Goal: Task Accomplishment & Management: Manage account settings

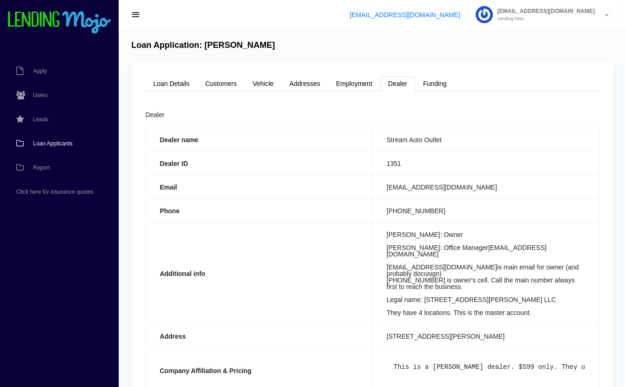
scroll to position [31, 0]
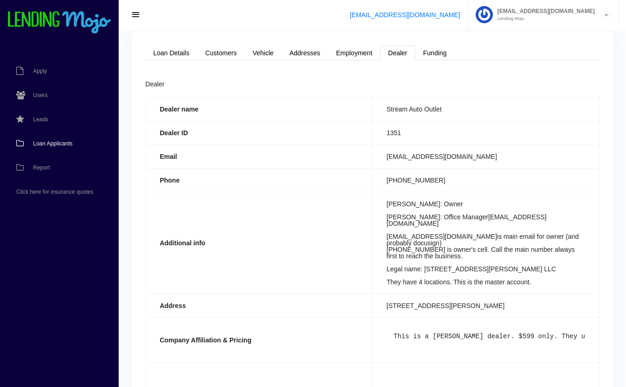
click at [57, 141] on span "Loan Applicants" at bounding box center [53, 144] width 40 height 6
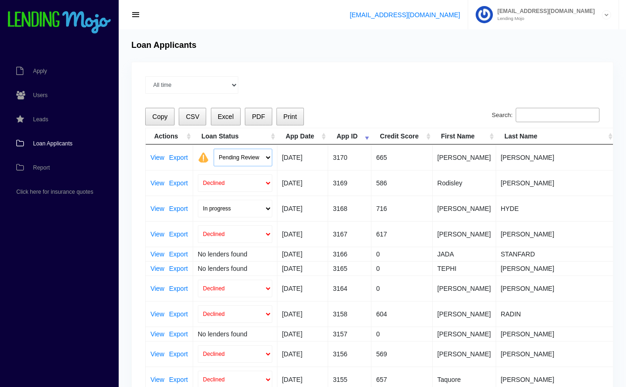
click at [235, 158] on select "Pending Review Approve Decline Unqualified" at bounding box center [243, 158] width 59 height 18
select select "declined"
click at [214, 149] on select "Pending Review Approve Decline Unqualified" at bounding box center [243, 158] width 59 height 18
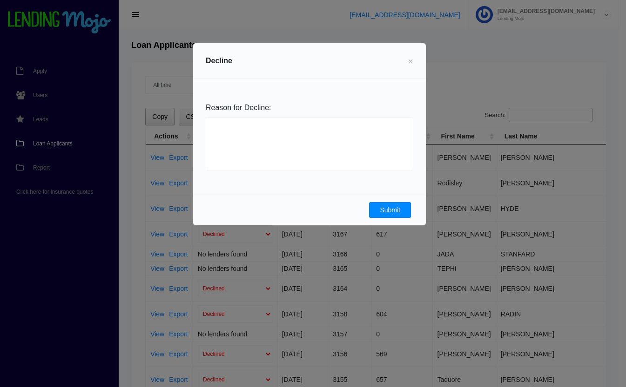
click at [381, 208] on button "Submit" at bounding box center [390, 210] width 42 height 16
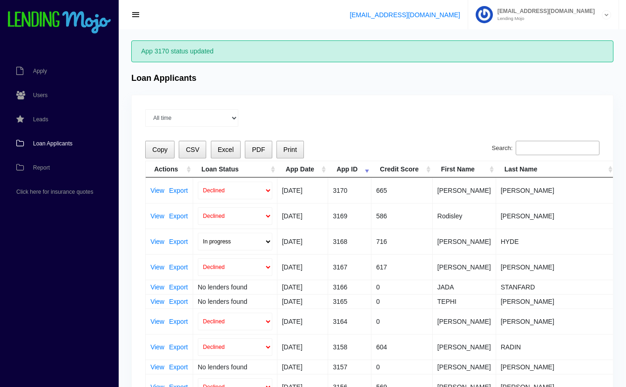
click at [40, 142] on span "Loan Applicants" at bounding box center [53, 144] width 40 height 6
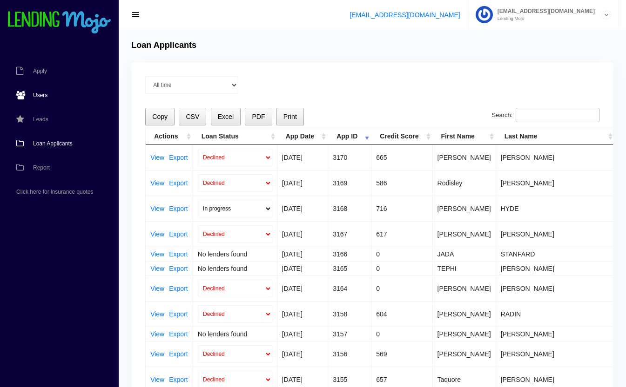
click at [41, 95] on span "Users" at bounding box center [40, 96] width 14 height 6
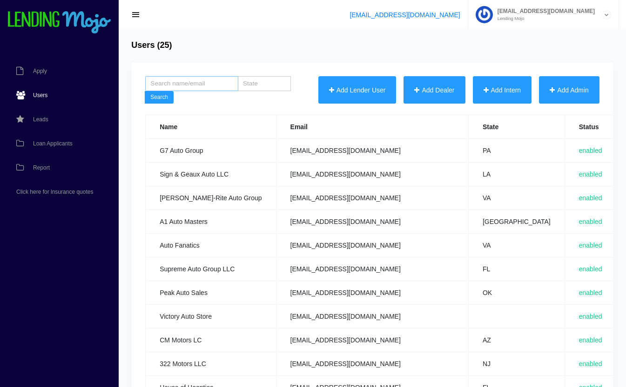
click at [182, 90] on input "search" at bounding box center [191, 83] width 93 height 15
type input "L&B"
click at [145, 91] on button "Search" at bounding box center [159, 97] width 29 height 13
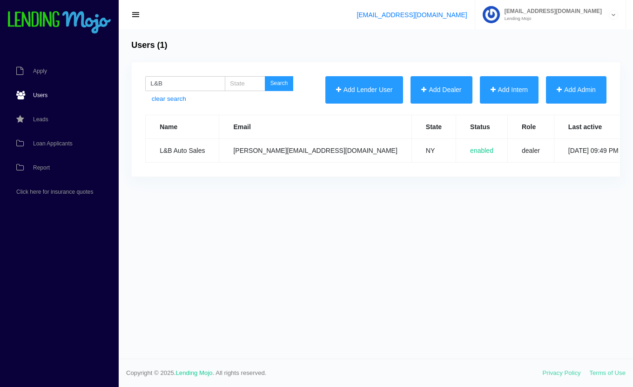
scroll to position [0, 167]
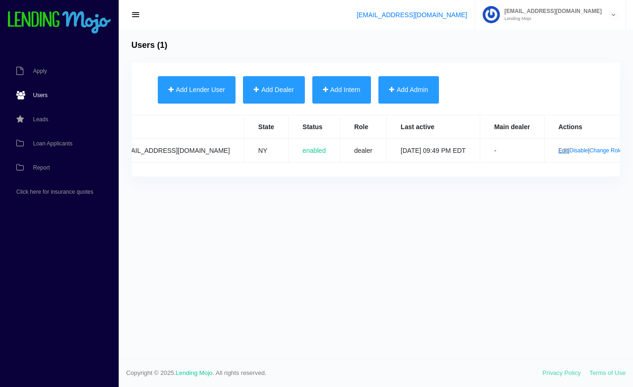
click at [558, 150] on link "Edit" at bounding box center [563, 150] width 10 height 7
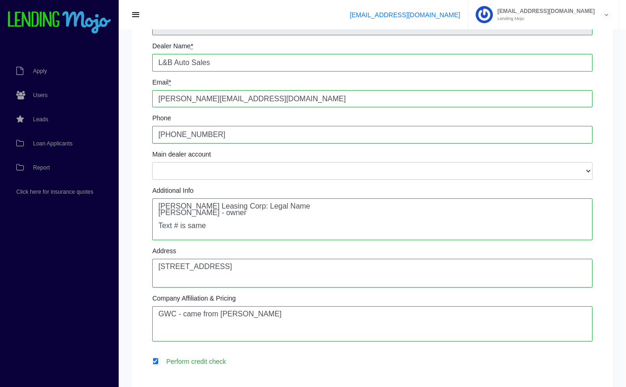
scroll to position [101, 0]
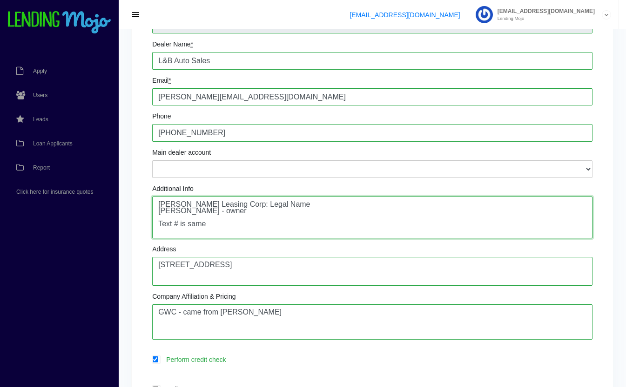
click at [295, 225] on textarea "Spencer Leasing Corp: Legal Name Marty Borenstein - owner Text # is same" at bounding box center [372, 218] width 440 height 42
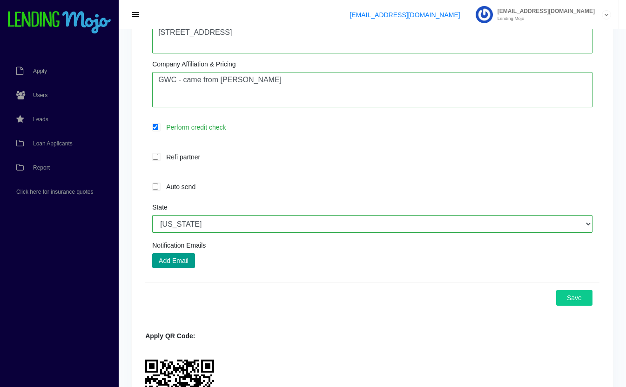
scroll to position [341, 0]
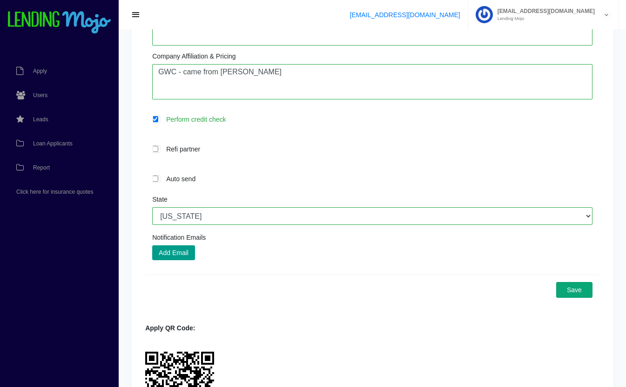
type textarea "Spencer Leasing Corp: Legal Name Marty Borenstein - owner Text # is same (Marty…"
click at [570, 295] on button "Save" at bounding box center [574, 290] width 36 height 16
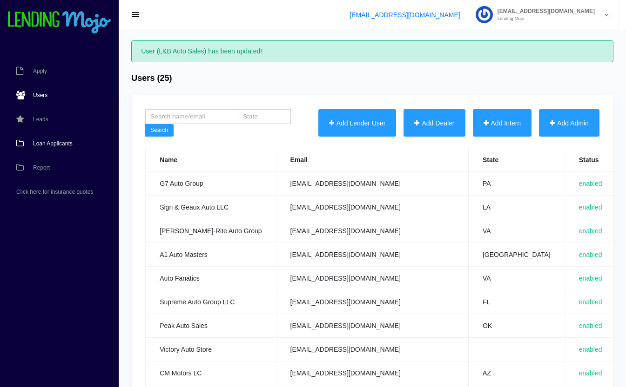
click at [45, 142] on span "Loan Applicants" at bounding box center [53, 144] width 40 height 6
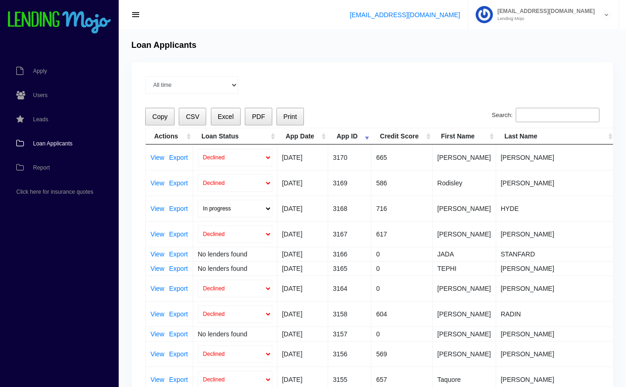
click at [587, 110] on input "Search:" at bounding box center [557, 115] width 84 height 15
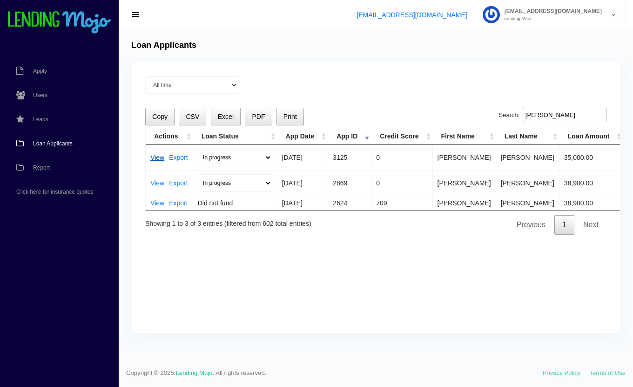
type input "lundin"
click at [158, 157] on link "View" at bounding box center [157, 157] width 14 height 7
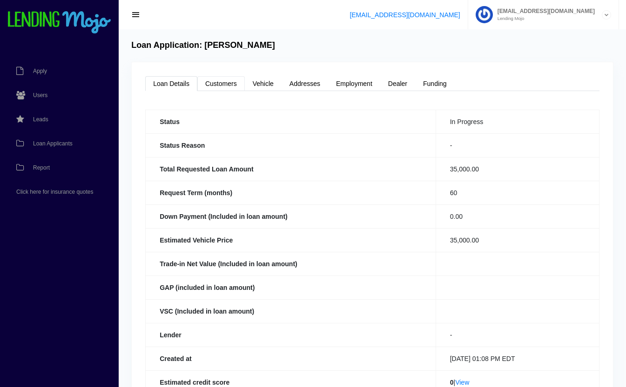
click at [223, 79] on link "Customers" at bounding box center [220, 83] width 47 height 15
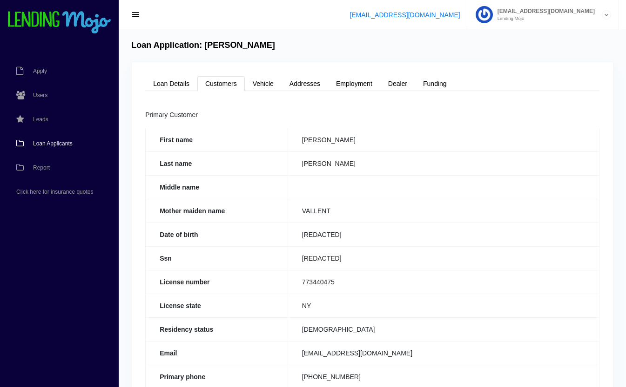
click at [51, 146] on span "Loan Applicants" at bounding box center [53, 144] width 40 height 6
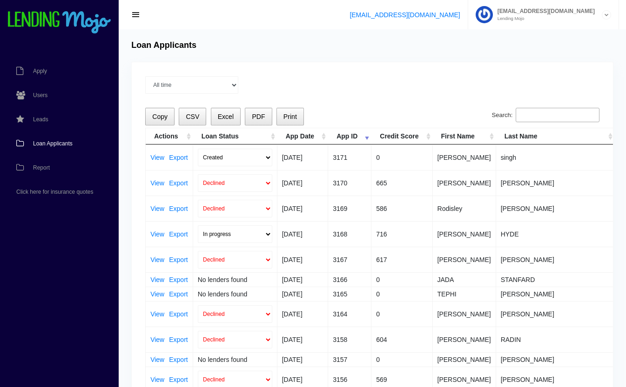
click at [532, 110] on input "Search:" at bounding box center [557, 115] width 84 height 15
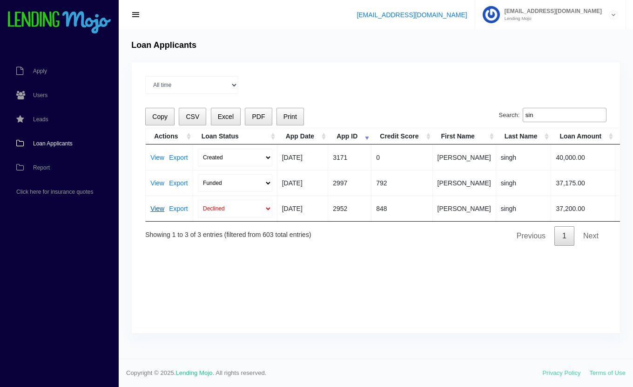
type input "sin"
click at [156, 208] on link "View" at bounding box center [157, 209] width 14 height 7
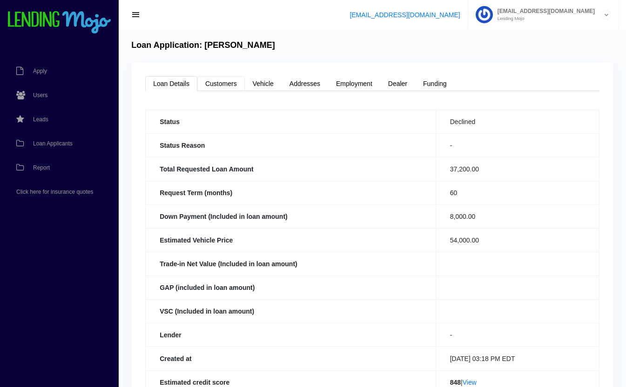
click at [221, 82] on link "Customers" at bounding box center [220, 83] width 47 height 15
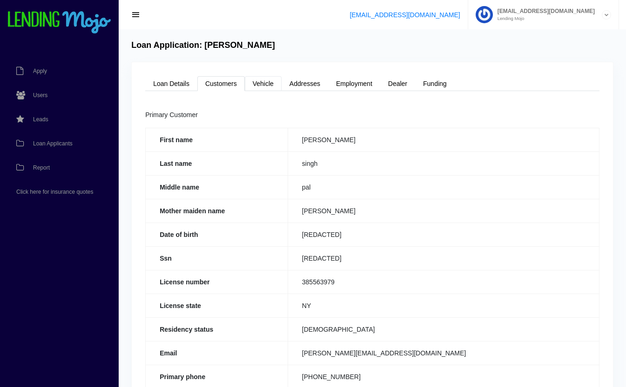
click at [274, 87] on link "Vehicle" at bounding box center [263, 83] width 37 height 15
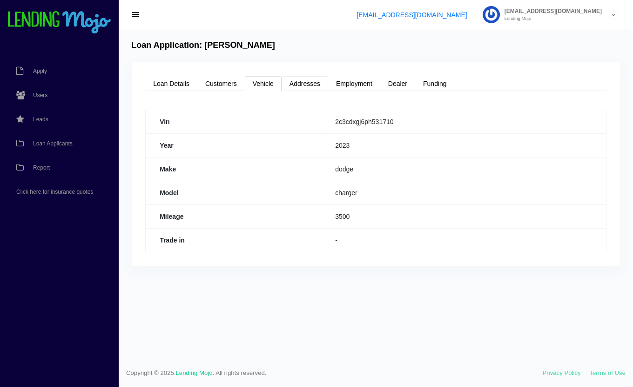
click at [310, 89] on link "Addresses" at bounding box center [304, 83] width 47 height 15
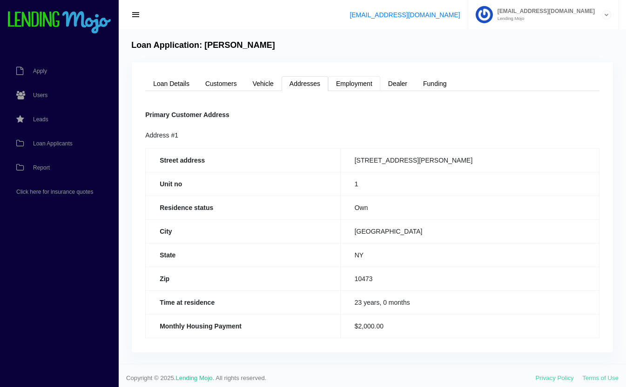
click at [354, 85] on link "Employment" at bounding box center [354, 83] width 52 height 15
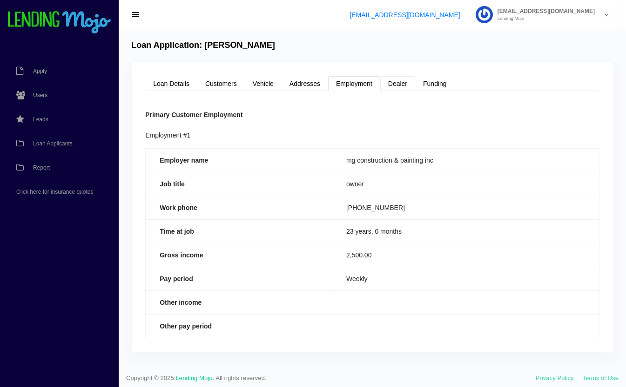
click at [402, 89] on link "Dealer" at bounding box center [397, 83] width 35 height 15
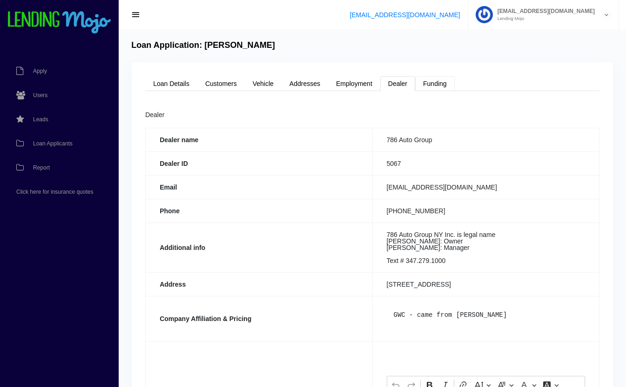
click at [447, 89] on link "Funding" at bounding box center [435, 83] width 40 height 15
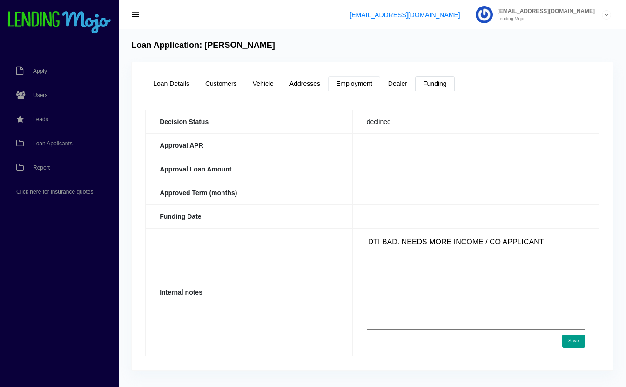
click at [374, 82] on link "Employment" at bounding box center [354, 83] width 52 height 15
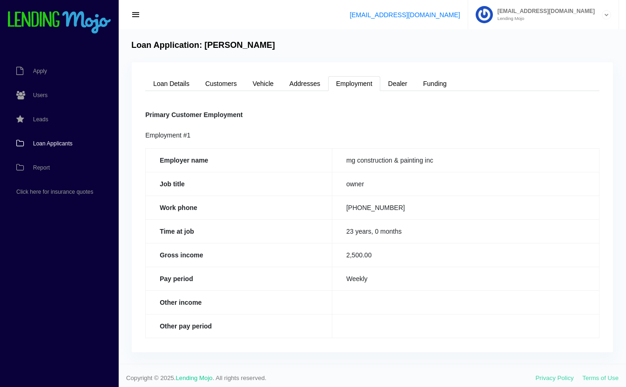
click at [60, 145] on span "Loan Applicants" at bounding box center [53, 144] width 40 height 6
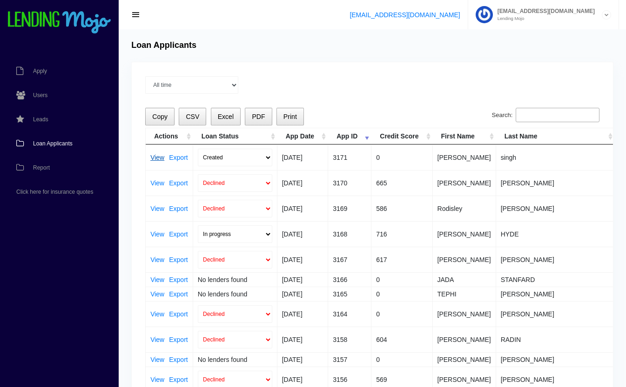
click at [154, 157] on link "View" at bounding box center [157, 157] width 14 height 7
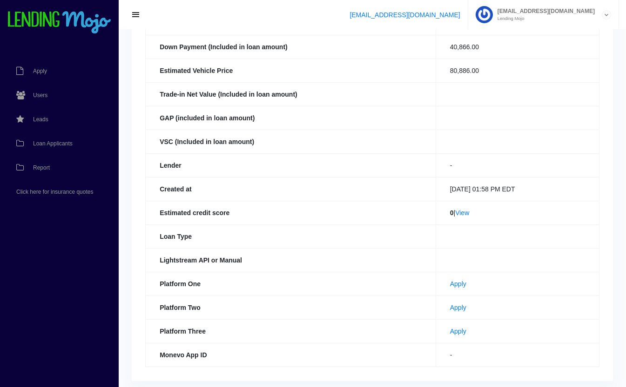
scroll to position [170, 0]
click at [461, 210] on link "View" at bounding box center [462, 212] width 14 height 7
click at [462, 211] on link "View" at bounding box center [462, 212] width 14 height 7
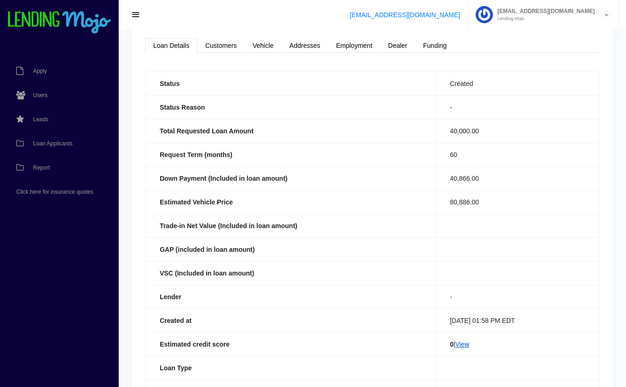
scroll to position [0, 0]
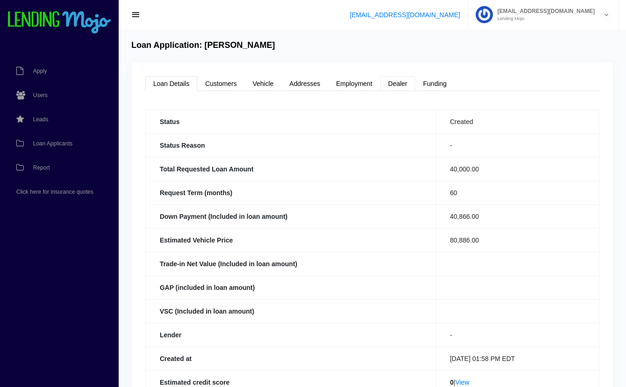
click at [410, 87] on link "Dealer" at bounding box center [397, 83] width 35 height 15
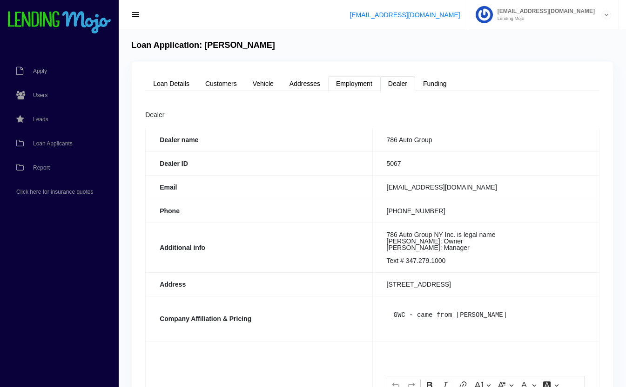
click at [361, 85] on link "Employment" at bounding box center [354, 83] width 52 height 15
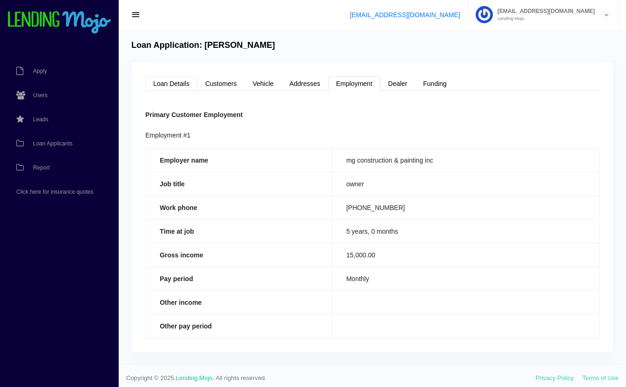
click at [180, 85] on link "Loan Details" at bounding box center [171, 83] width 52 height 15
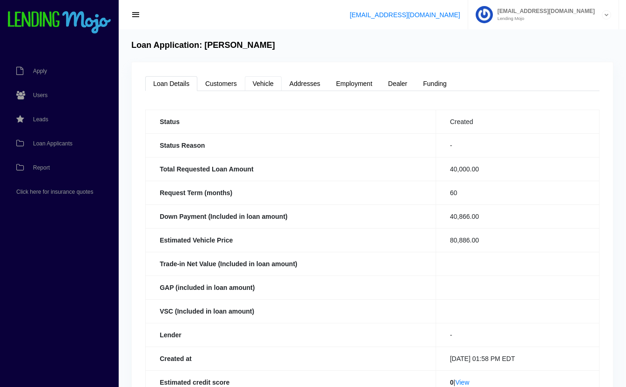
click at [272, 84] on link "Vehicle" at bounding box center [263, 83] width 37 height 15
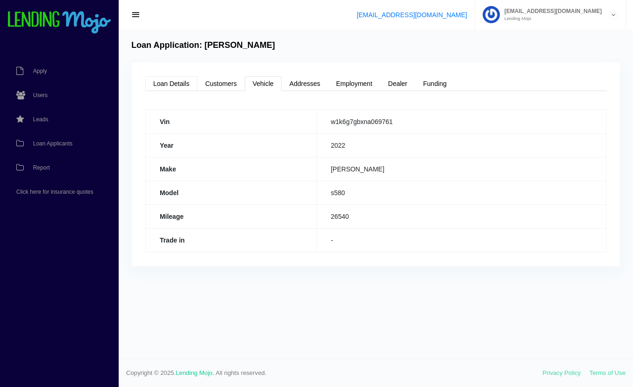
click at [176, 86] on link "Loan Details" at bounding box center [171, 83] width 52 height 15
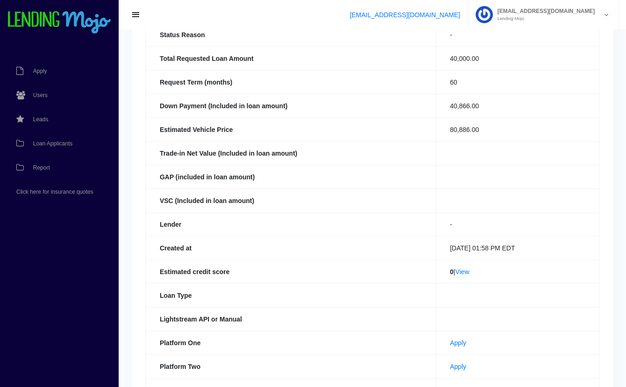
scroll to position [113, 0]
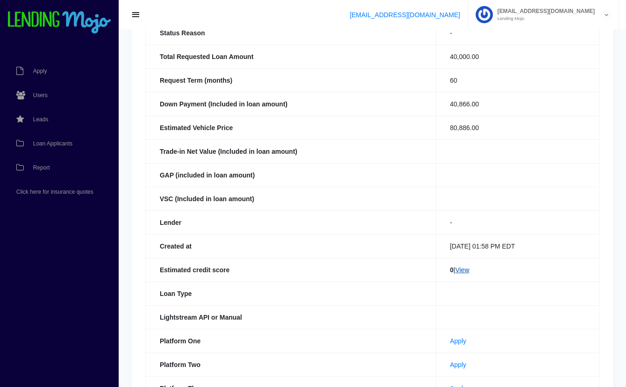
click at [465, 270] on link "View" at bounding box center [462, 270] width 14 height 7
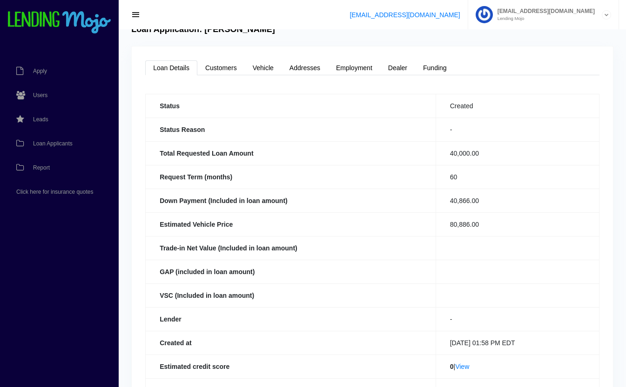
scroll to position [0, 0]
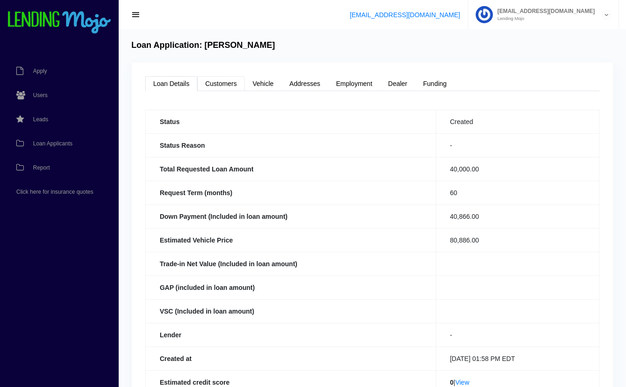
click at [221, 85] on link "Customers" at bounding box center [220, 83] width 47 height 15
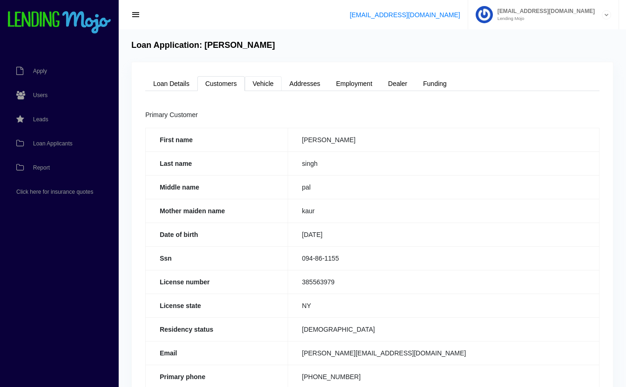
click at [263, 79] on link "Vehicle" at bounding box center [263, 83] width 37 height 15
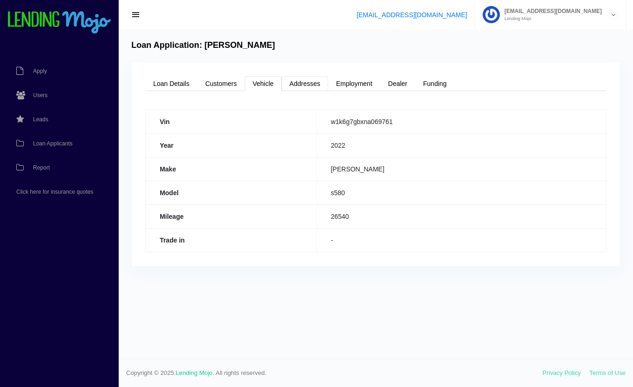
click at [310, 80] on link "Addresses" at bounding box center [304, 83] width 47 height 15
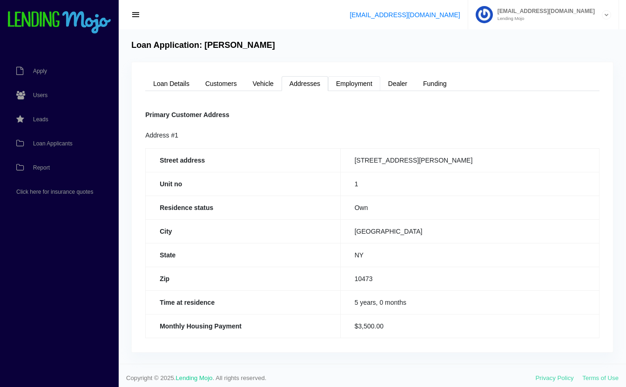
click at [343, 84] on link "Employment" at bounding box center [354, 83] width 52 height 15
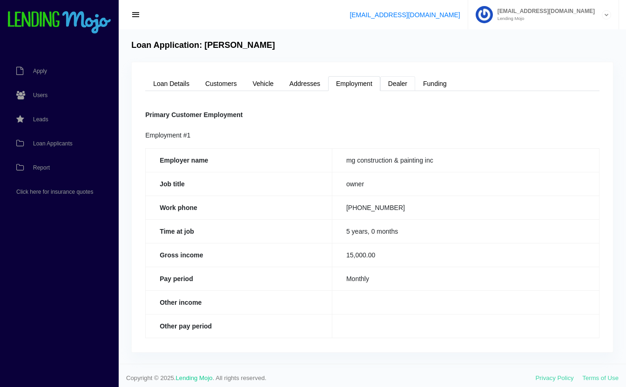
click at [404, 81] on link "Dealer" at bounding box center [397, 83] width 35 height 15
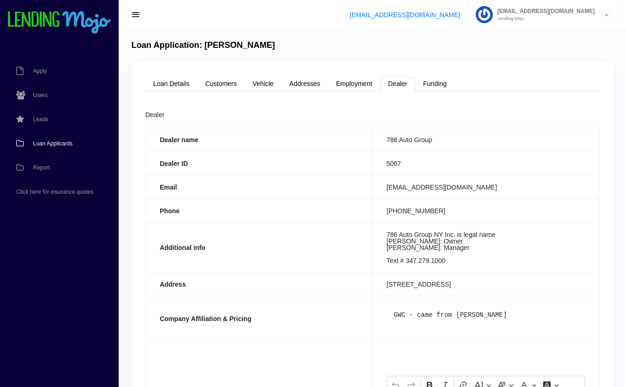
click at [50, 141] on span "Loan Applicants" at bounding box center [53, 144] width 40 height 6
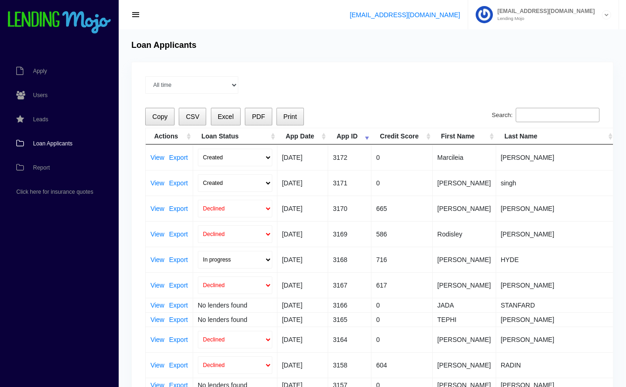
click at [543, 112] on input "Search:" at bounding box center [557, 115] width 84 height 15
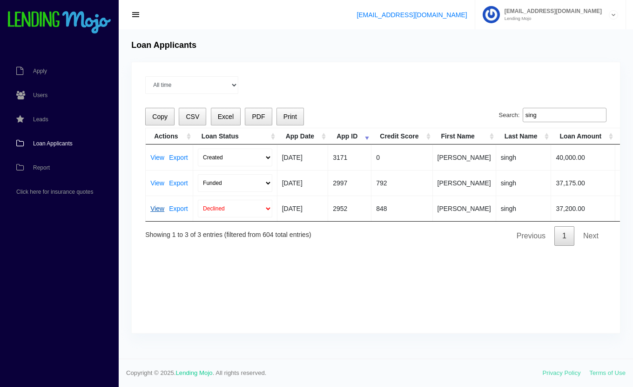
type input "sing"
click at [154, 210] on link "View" at bounding box center [157, 209] width 14 height 7
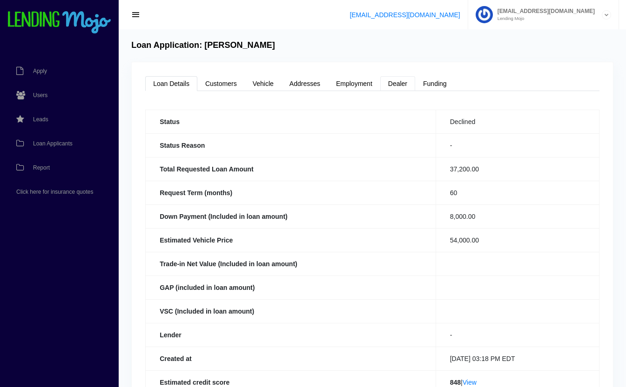
click at [400, 82] on link "Dealer" at bounding box center [397, 83] width 35 height 15
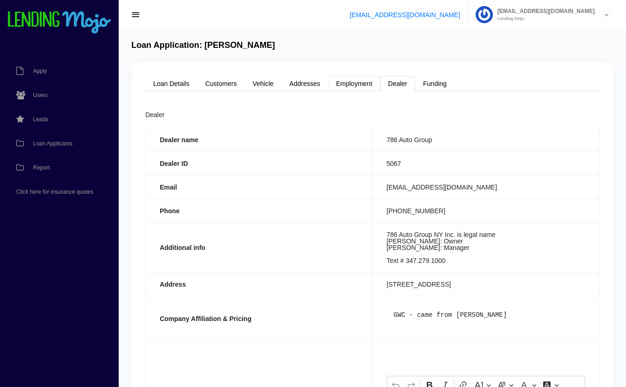
click at [364, 85] on link "Employment" at bounding box center [354, 83] width 52 height 15
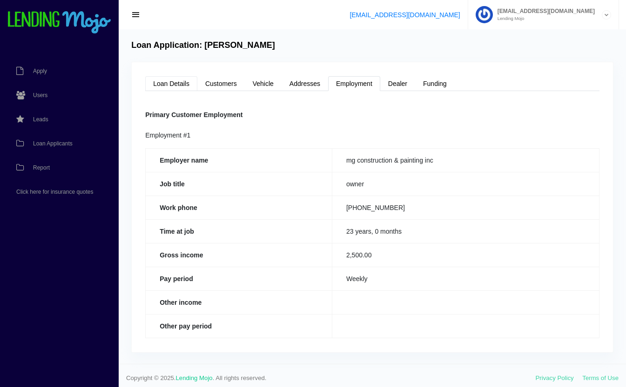
click at [175, 79] on link "Loan Details" at bounding box center [171, 83] width 52 height 15
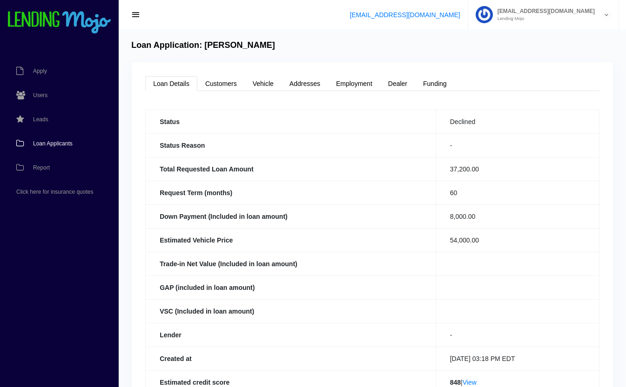
click at [53, 140] on link "Loan Applicants" at bounding box center [54, 144] width 109 height 24
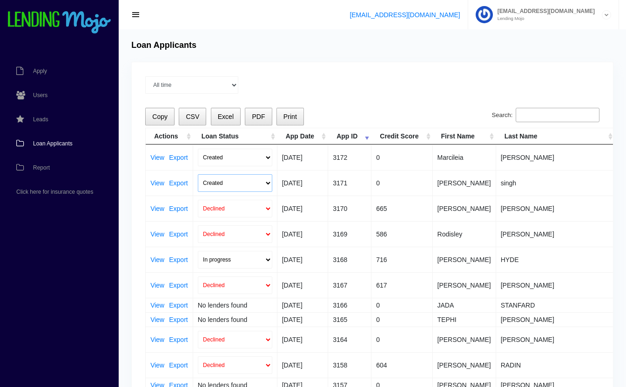
click at [220, 180] on select "Created Submitted" at bounding box center [235, 183] width 74 height 18
click at [160, 183] on link "View" at bounding box center [157, 183] width 14 height 7
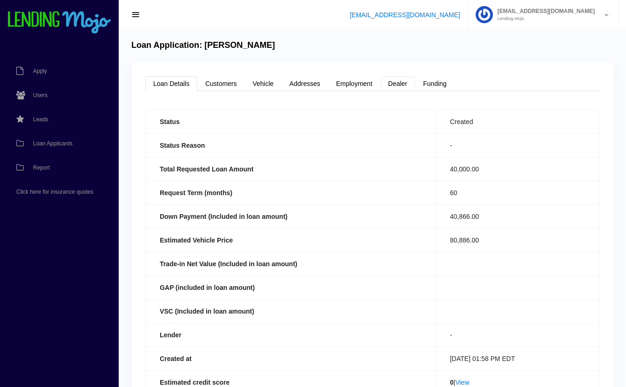
click at [406, 90] on link "Dealer" at bounding box center [397, 83] width 35 height 15
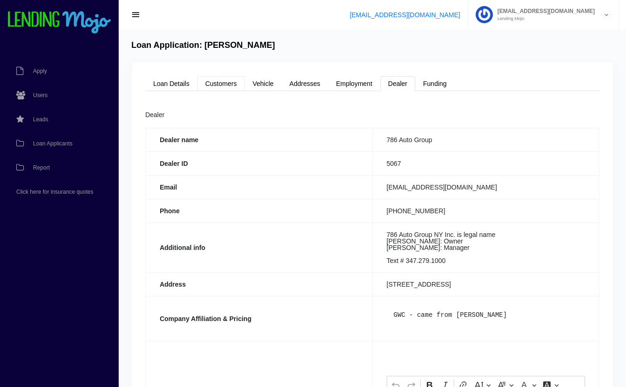
click at [216, 87] on link "Customers" at bounding box center [220, 83] width 47 height 15
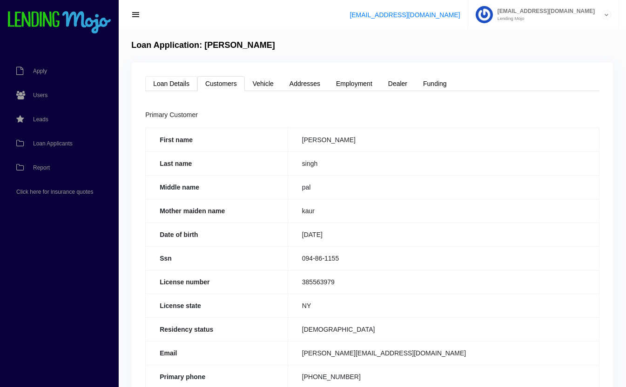
click at [182, 84] on link "Loan Details" at bounding box center [171, 83] width 52 height 15
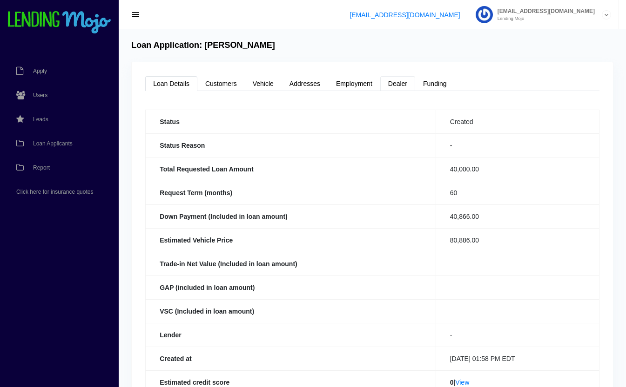
click at [401, 84] on link "Dealer" at bounding box center [397, 83] width 35 height 15
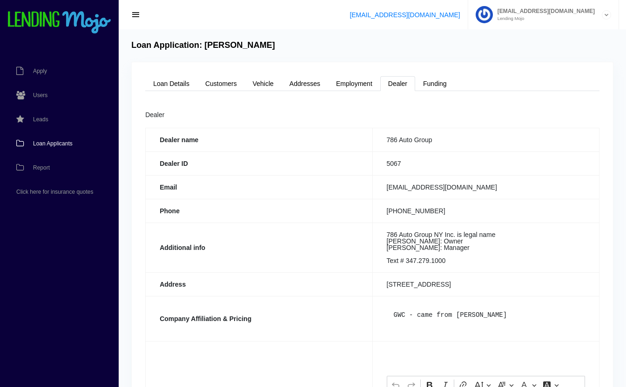
click at [53, 139] on link "Loan Applicants" at bounding box center [54, 144] width 109 height 24
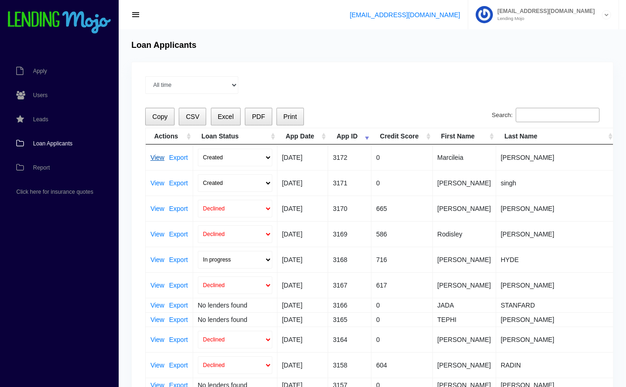
click at [155, 157] on link "View" at bounding box center [157, 157] width 14 height 7
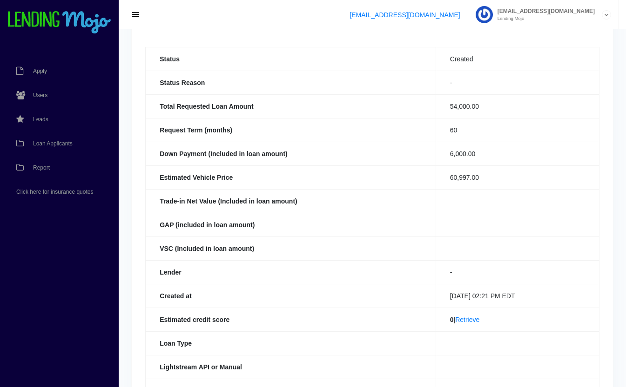
scroll to position [203, 0]
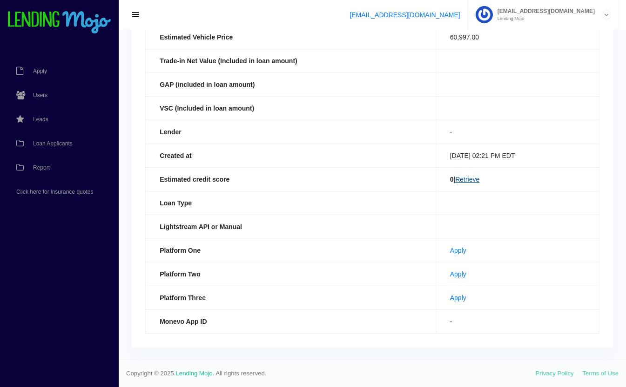
click at [477, 181] on link "Retrieve" at bounding box center [467, 179] width 24 height 7
click at [472, 178] on link "Retrieve" at bounding box center [467, 179] width 24 height 7
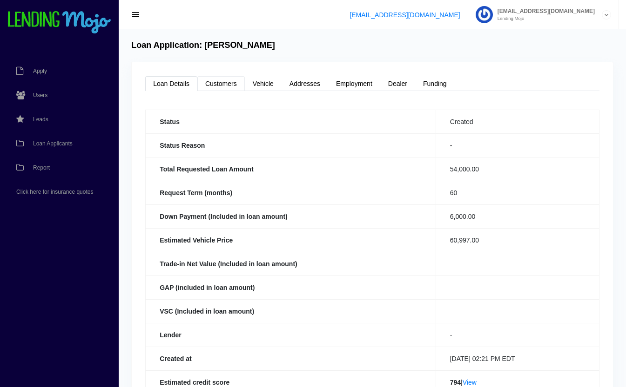
click at [226, 84] on link "Customers" at bounding box center [220, 83] width 47 height 15
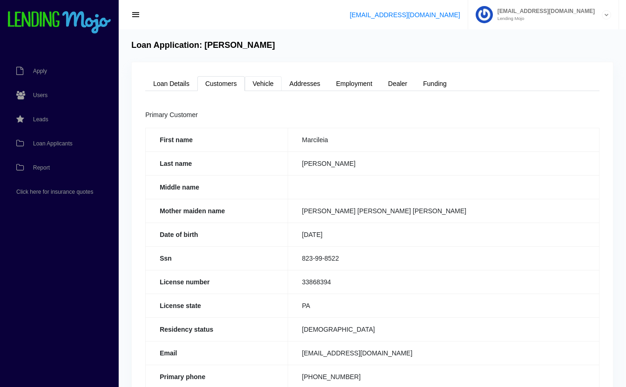
click at [264, 90] on link "Vehicle" at bounding box center [263, 83] width 37 height 15
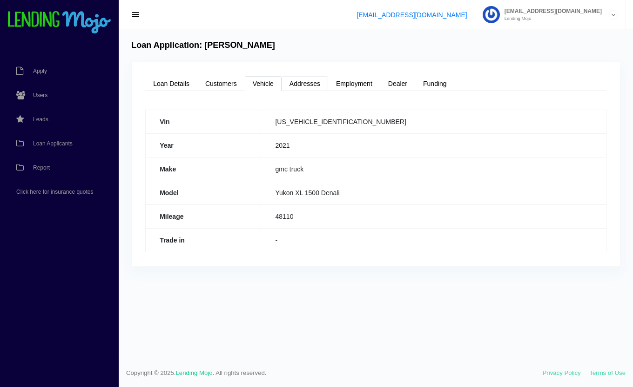
click at [301, 84] on link "Addresses" at bounding box center [304, 83] width 47 height 15
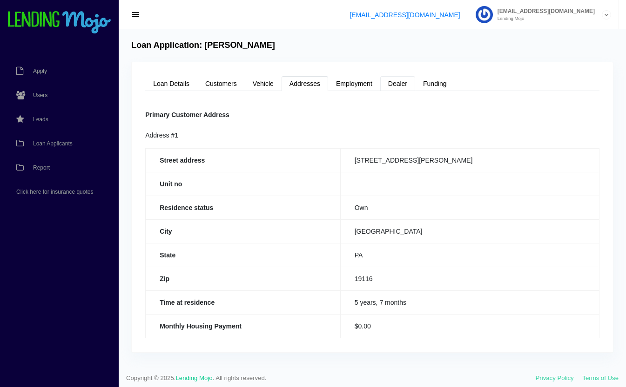
click at [401, 83] on link "Dealer" at bounding box center [397, 83] width 35 height 15
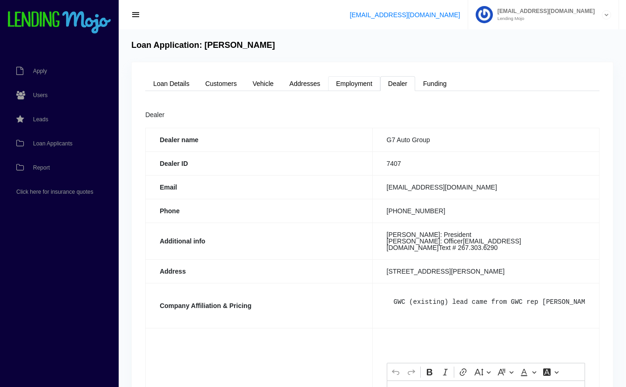
click at [361, 84] on link "Employment" at bounding box center [354, 83] width 52 height 15
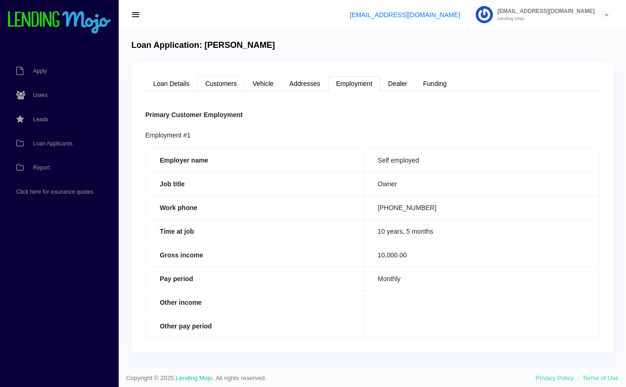
click at [224, 86] on link "Customers" at bounding box center [220, 83] width 47 height 15
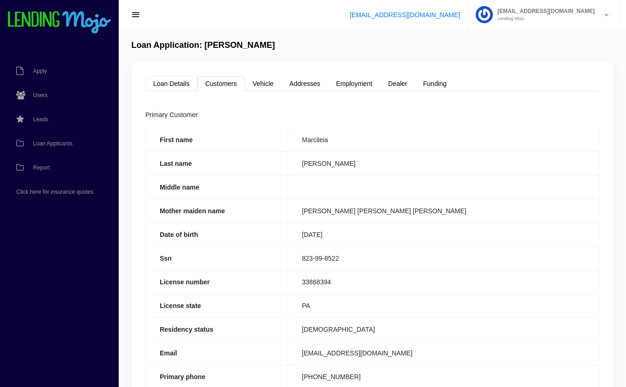
click at [180, 87] on link "Loan Details" at bounding box center [171, 83] width 52 height 15
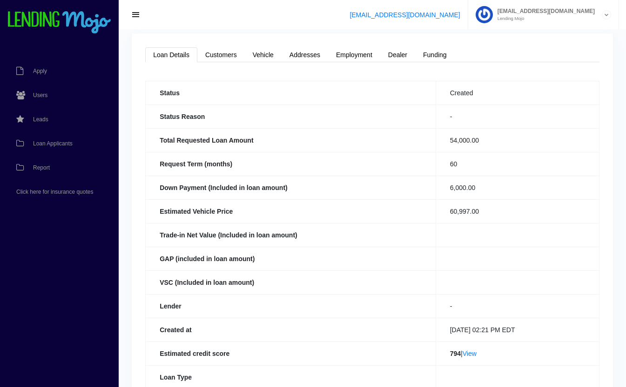
scroll to position [71, 0]
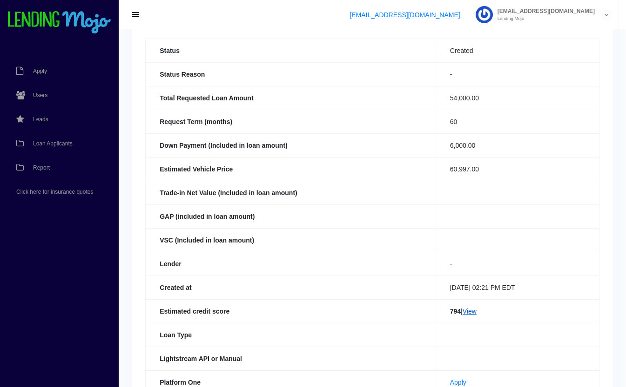
click at [471, 314] on link "View" at bounding box center [469, 311] width 14 height 7
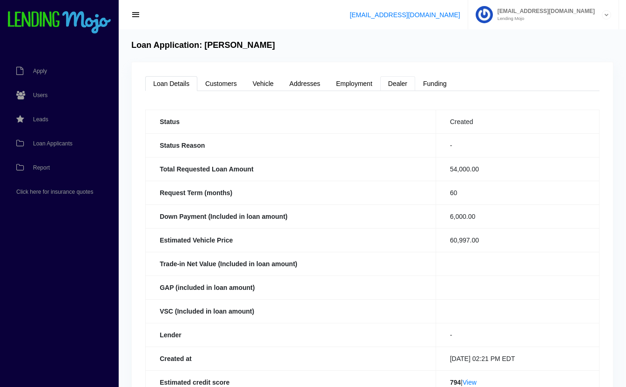
click at [402, 81] on link "Dealer" at bounding box center [397, 83] width 35 height 15
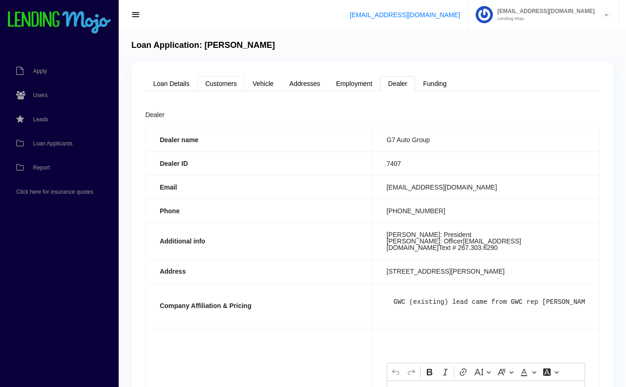
click at [214, 83] on link "Customers" at bounding box center [220, 83] width 47 height 15
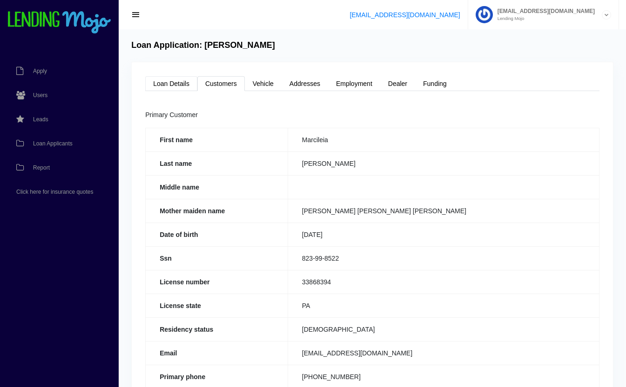
click at [167, 82] on link "Loan Details" at bounding box center [171, 83] width 52 height 15
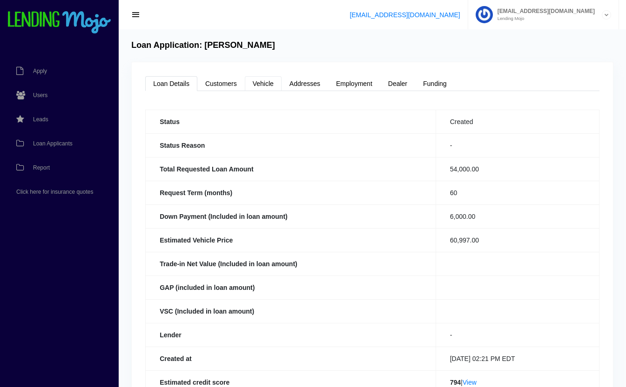
click at [270, 85] on link "Vehicle" at bounding box center [263, 83] width 37 height 15
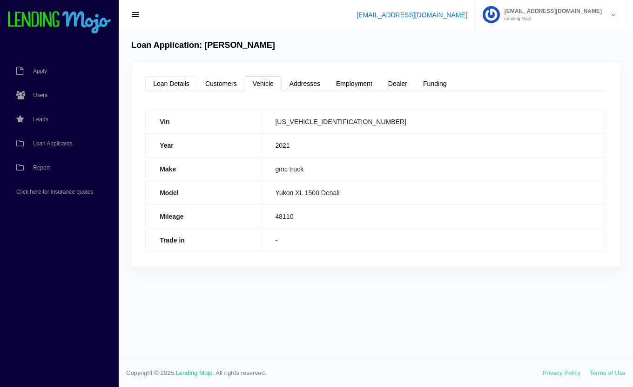
click at [180, 81] on link "Loan Details" at bounding box center [171, 83] width 52 height 15
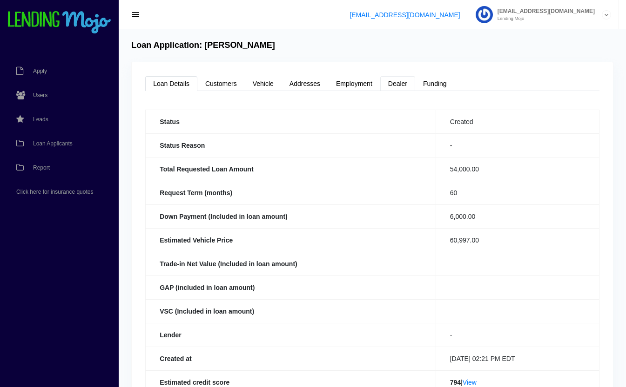
click at [405, 85] on link "Dealer" at bounding box center [397, 83] width 35 height 15
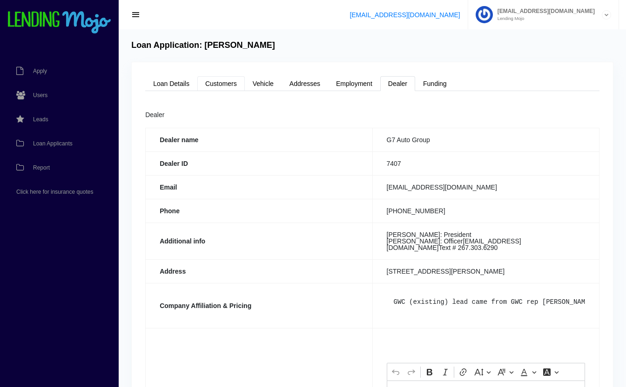
click at [214, 82] on link "Customers" at bounding box center [220, 83] width 47 height 15
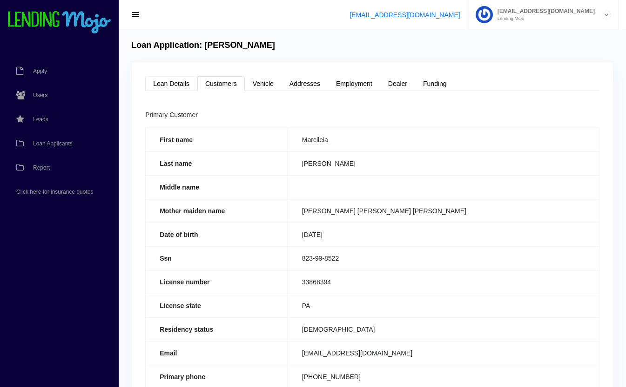
click at [181, 82] on link "Loan Details" at bounding box center [171, 83] width 52 height 15
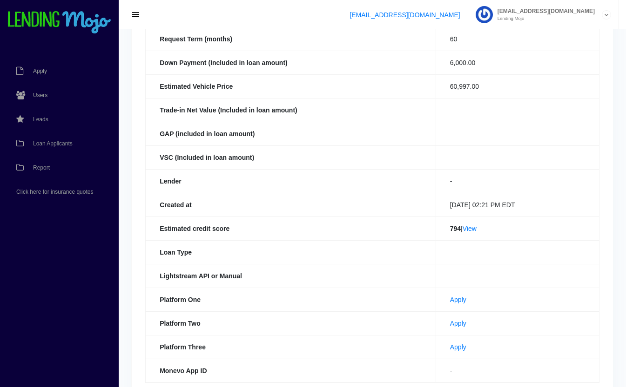
scroll to position [154, 0]
click at [50, 139] on link "Loan Applicants" at bounding box center [54, 144] width 109 height 24
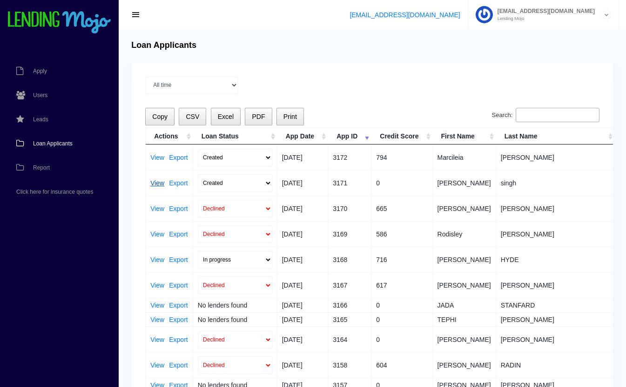
click at [152, 184] on link "View" at bounding box center [157, 183] width 14 height 7
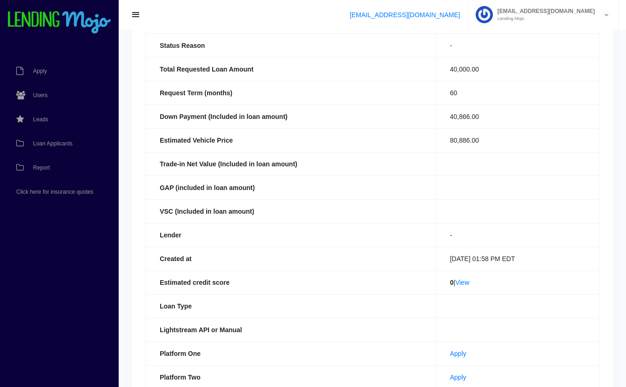
scroll to position [100, 0]
click at [461, 280] on link "View" at bounding box center [462, 282] width 14 height 7
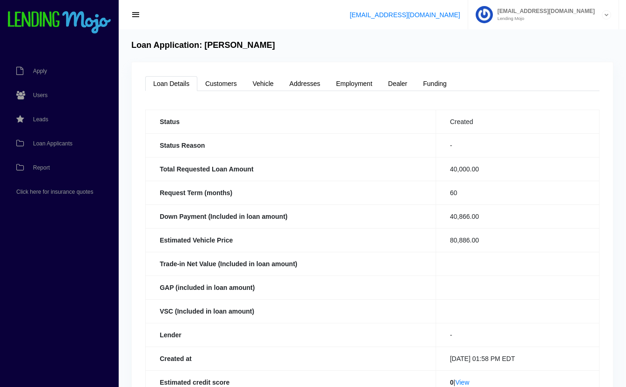
drag, startPoint x: 269, startPoint y: 46, endPoint x: 209, endPoint y: 40, distance: 60.3
click at [209, 40] on div "Loan Application: [PERSON_NAME]" at bounding box center [372, 45] width 490 height 10
drag, startPoint x: 209, startPoint y: 40, endPoint x: 201, endPoint y: 38, distance: 8.2
click at [201, 38] on div "Loan Application: [PERSON_NAME] Loan Details Customers Vehicle Addresses Employ…" at bounding box center [372, 296] width 507 height 534
click at [397, 78] on link "Dealer" at bounding box center [397, 83] width 35 height 15
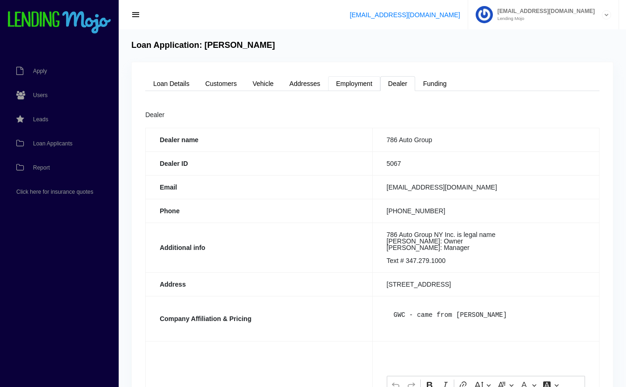
click at [350, 82] on link "Employment" at bounding box center [354, 83] width 52 height 15
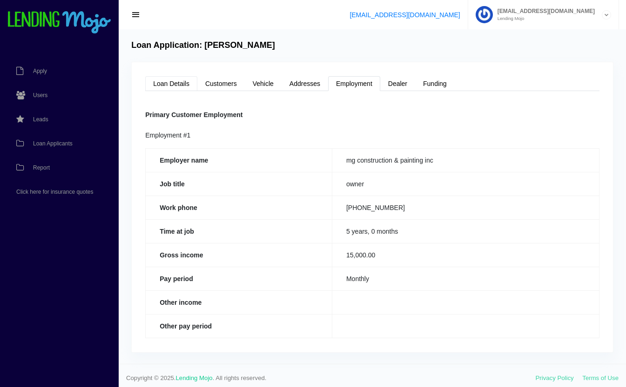
click at [167, 85] on link "Loan Details" at bounding box center [171, 83] width 52 height 15
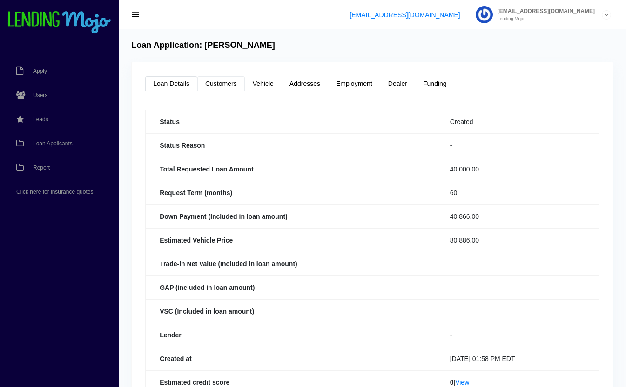
click at [233, 83] on link "Customers" at bounding box center [220, 83] width 47 height 15
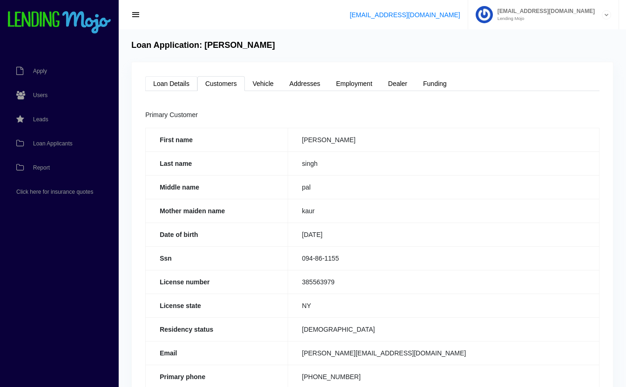
click at [185, 85] on link "Loan Details" at bounding box center [171, 83] width 52 height 15
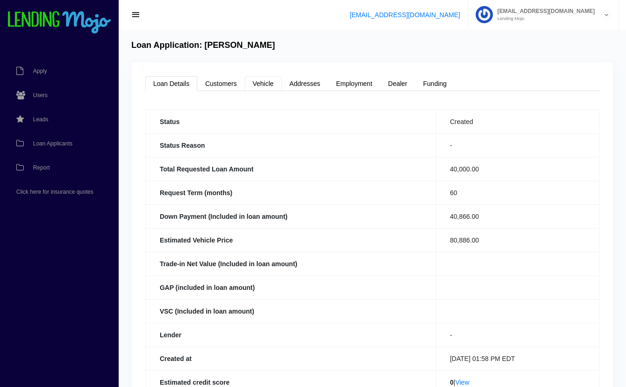
click at [265, 83] on link "Vehicle" at bounding box center [263, 83] width 37 height 15
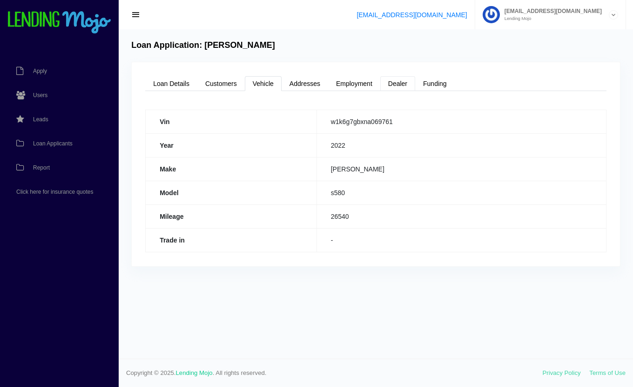
click at [397, 85] on link "Dealer" at bounding box center [397, 83] width 35 height 15
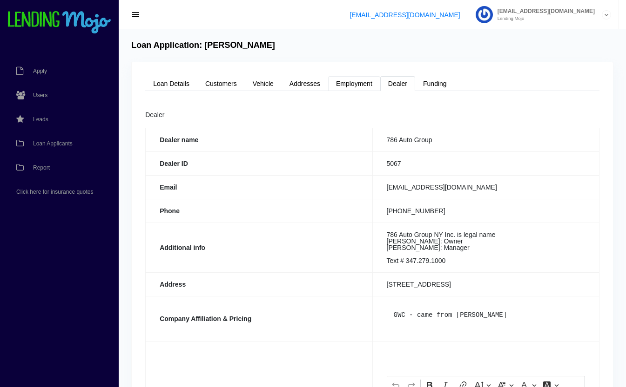
click at [358, 86] on link "Employment" at bounding box center [354, 83] width 52 height 15
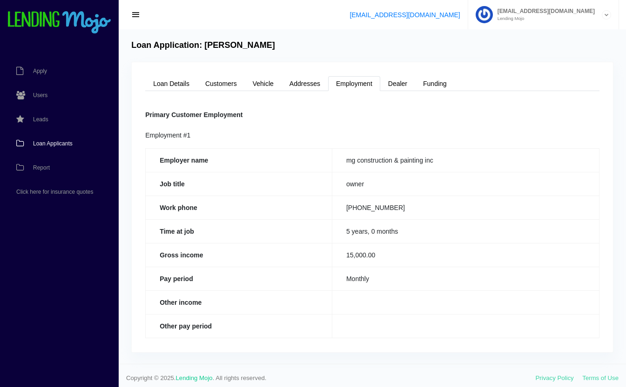
click at [52, 142] on span "Loan Applicants" at bounding box center [53, 144] width 40 height 6
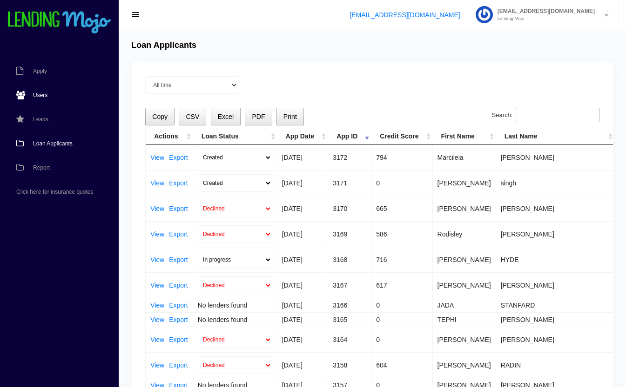
click at [35, 97] on span "Users" at bounding box center [40, 96] width 14 height 6
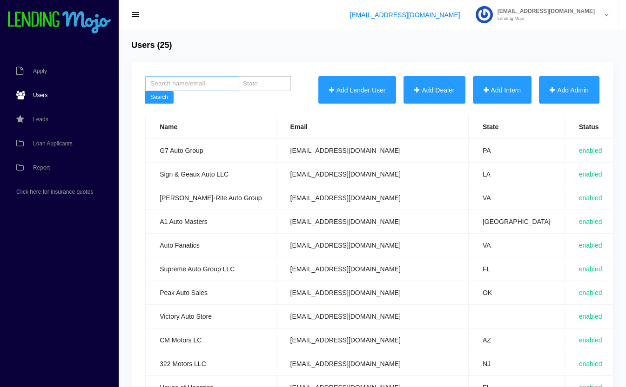
click at [188, 87] on input "search" at bounding box center [191, 83] width 93 height 15
type input "g7"
click at [145, 91] on button "Search" at bounding box center [159, 97] width 29 height 13
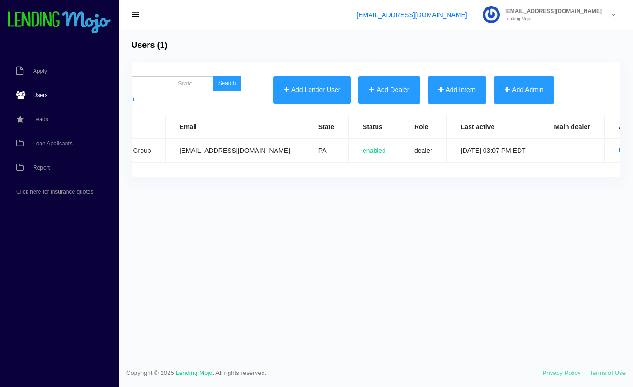
scroll to position [0, 171]
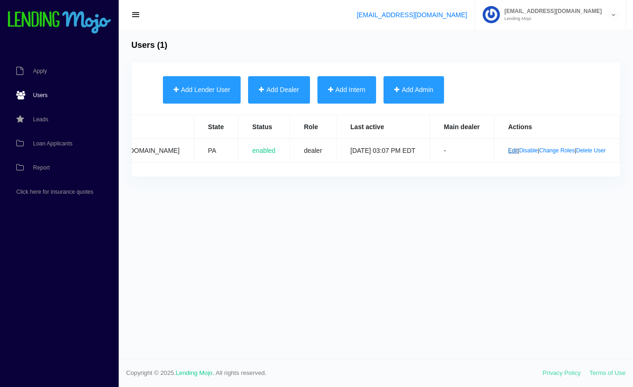
click at [508, 154] on link "Edit" at bounding box center [513, 150] width 10 height 7
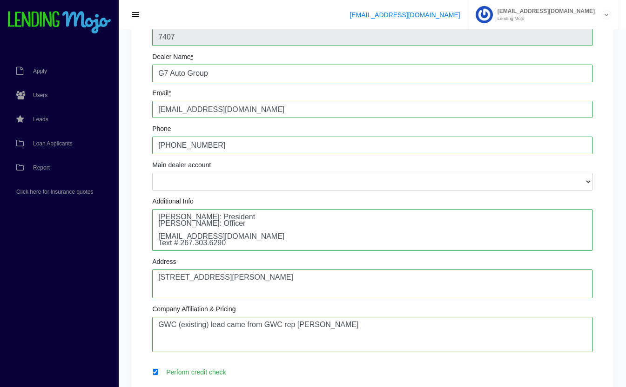
scroll to position [89, 0]
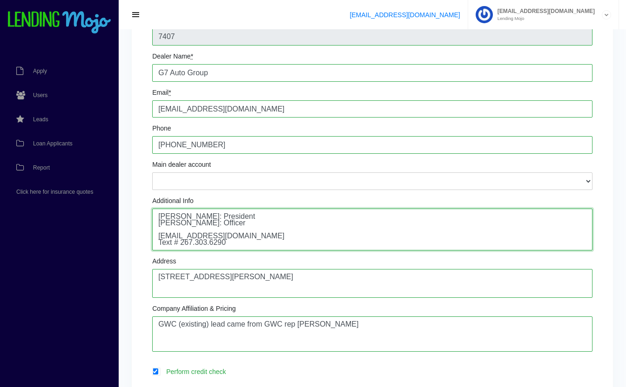
click at [263, 222] on textarea "Alfredo Cunha: President Patricia Moreira: Officer accounting@g7autogroup.com T…" at bounding box center [372, 230] width 440 height 42
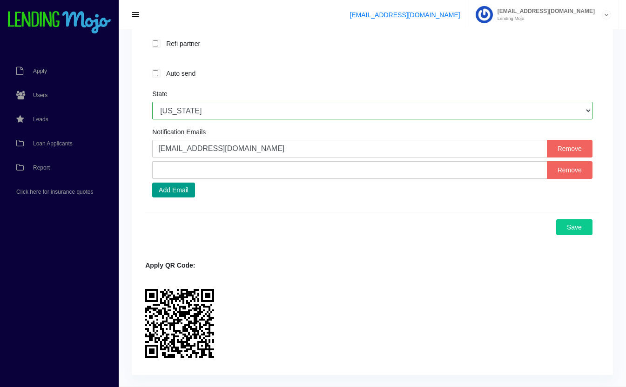
scroll to position [447, 0]
type textarea "Alfredo Cunha: President Patricia Moreira: Officer Marina: Answers the phone. S…"
click at [575, 227] on button "Save" at bounding box center [574, 227] width 36 height 16
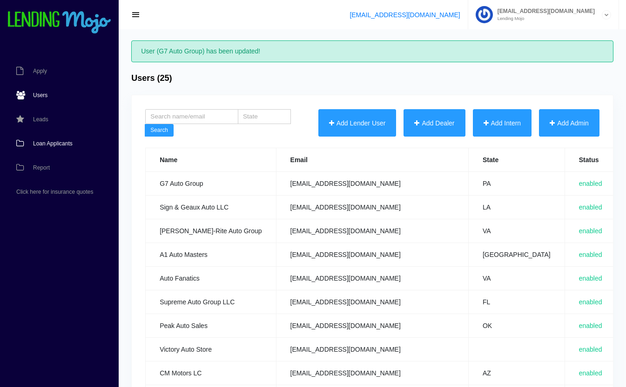
click at [60, 142] on span "Loan Applicants" at bounding box center [53, 144] width 40 height 6
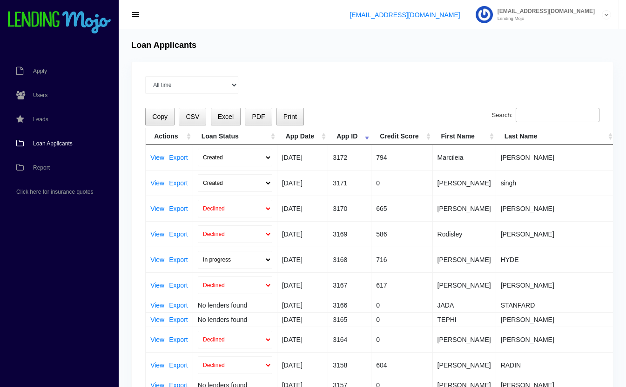
click at [549, 115] on input "Search:" at bounding box center [557, 115] width 84 height 15
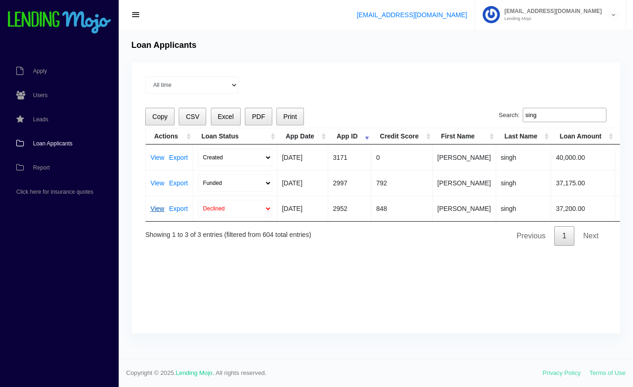
type input "sing"
click at [158, 208] on link "View" at bounding box center [157, 209] width 14 height 7
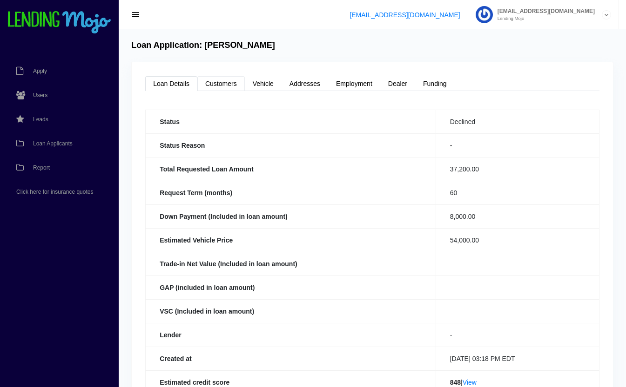
click at [220, 84] on link "Customers" at bounding box center [220, 83] width 47 height 15
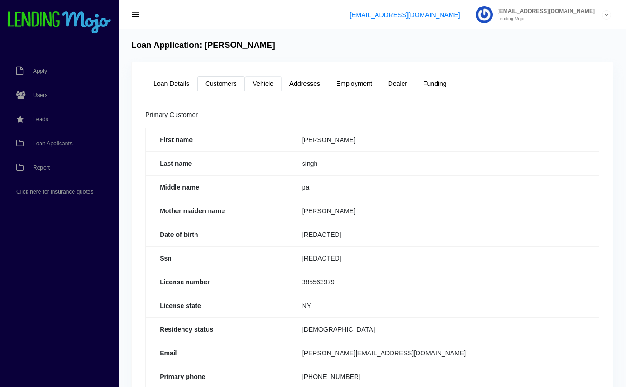
click at [272, 82] on link "Vehicle" at bounding box center [263, 83] width 37 height 15
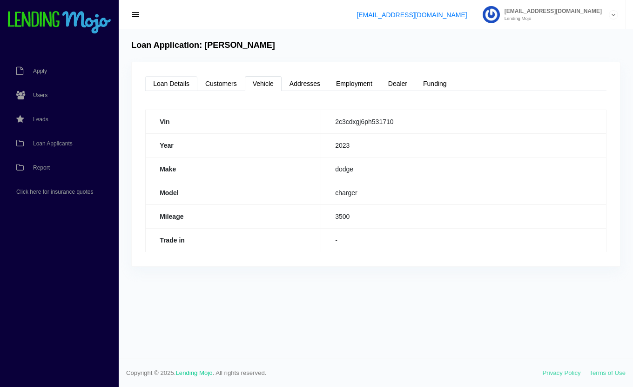
click at [170, 84] on link "Loan Details" at bounding box center [171, 83] width 52 height 15
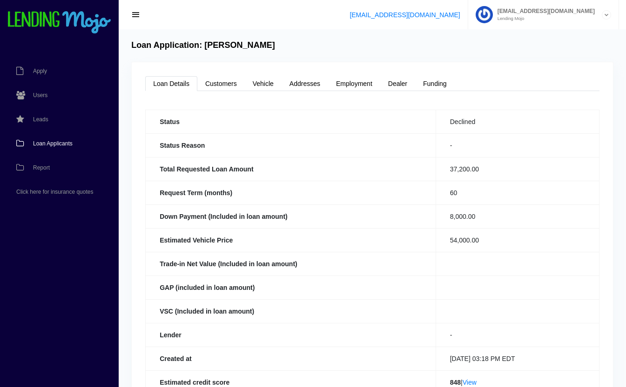
click at [52, 145] on span "Loan Applicants" at bounding box center [53, 144] width 40 height 6
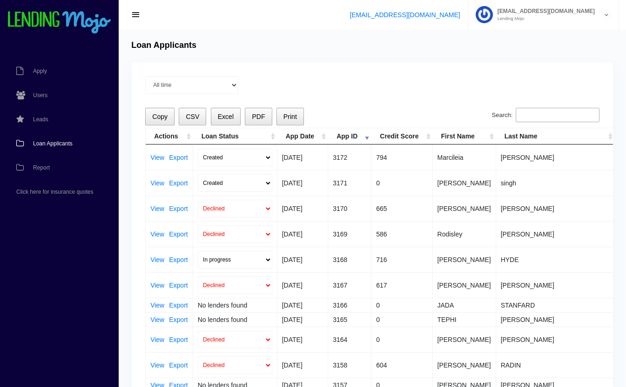
click at [546, 112] on input "Search:" at bounding box center [557, 115] width 84 height 15
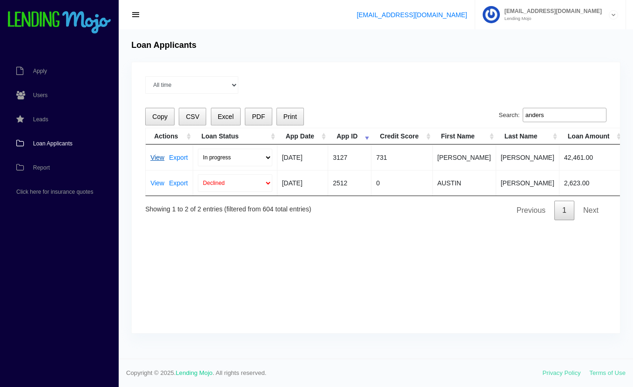
type input "anders"
click at [157, 156] on link "View" at bounding box center [157, 157] width 14 height 7
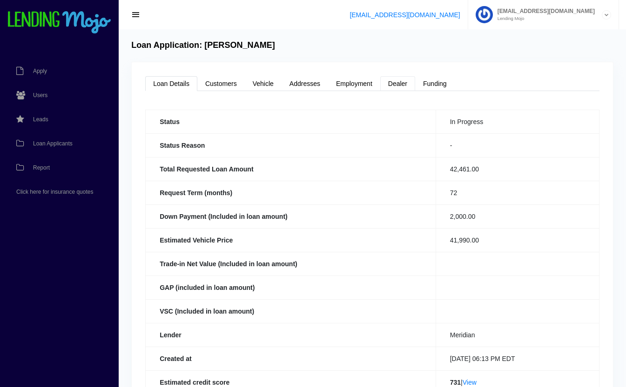
click at [391, 86] on link "Dealer" at bounding box center [397, 83] width 35 height 15
